Goal: Navigation & Orientation: Find specific page/section

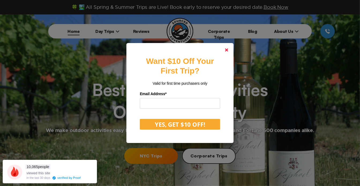
click at [231, 48] on link at bounding box center [226, 50] width 13 height 13
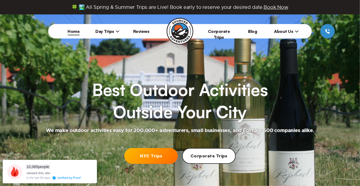
click at [116, 32] on icon at bounding box center [118, 31] width 4 height 4
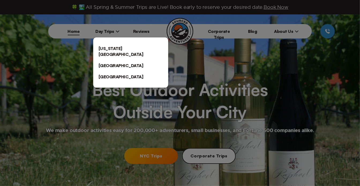
click at [116, 60] on link "[GEOGRAPHIC_DATA]" at bounding box center [130, 65] width 75 height 11
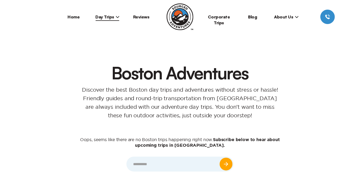
click at [74, 17] on link "Home" at bounding box center [74, 16] width 12 height 5
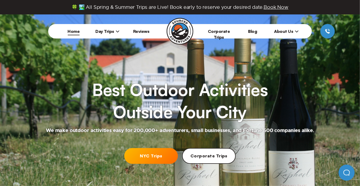
click at [292, 29] on span "About Us" at bounding box center [286, 31] width 24 height 5
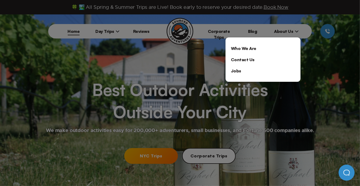
click at [247, 44] on link "Who We Are" at bounding box center [263, 48] width 75 height 11
